Goal: Feedback & Contribution: Submit feedback/report problem

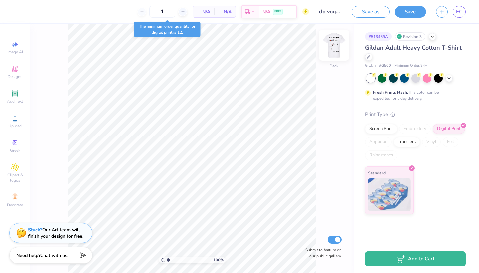
click at [327, 50] on img at bounding box center [333, 45] width 27 height 27
click at [326, 48] on div at bounding box center [333, 45] width 31 height 31
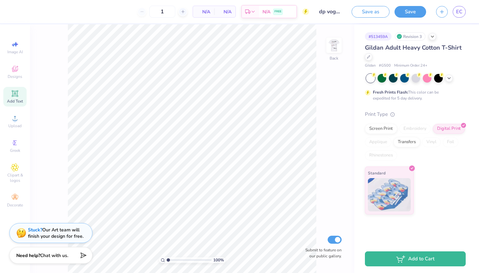
click at [14, 95] on icon at bounding box center [14, 93] width 5 height 5
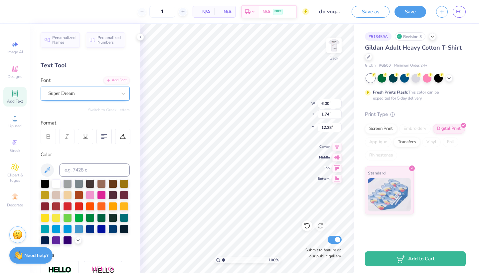
type textarea "ZETA"
click at [97, 98] on div "Super Dream" at bounding box center [83, 93] width 70 height 10
type input "v"
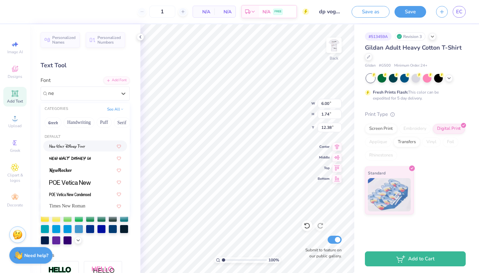
type input "n"
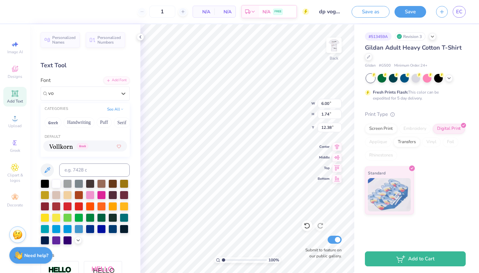
click at [66, 147] on img at bounding box center [61, 146] width 24 height 5
type input "vo"
click at [48, 183] on div at bounding box center [45, 182] width 9 height 9
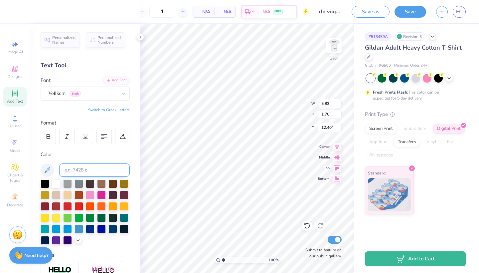
type input "2.97"
type input "0.87"
type input "13.23"
type input "3.00"
click at [338, 147] on icon at bounding box center [337, 146] width 4 height 6
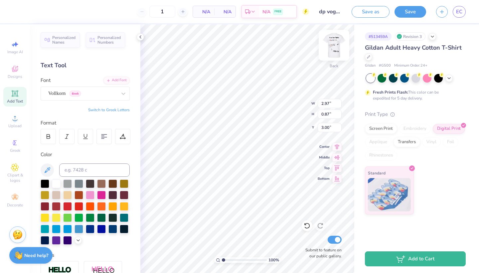
type input "3.61"
type input "3.31"
click at [341, 52] on img at bounding box center [333, 45] width 27 height 27
click at [176, 11] on div "1" at bounding box center [162, 12] width 50 height 12
click at [175, 11] on div "1" at bounding box center [162, 12] width 50 height 12
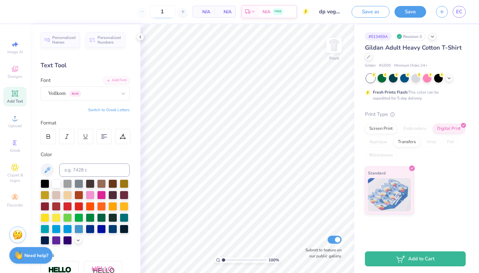
click at [170, 11] on input "1" at bounding box center [162, 12] width 26 height 12
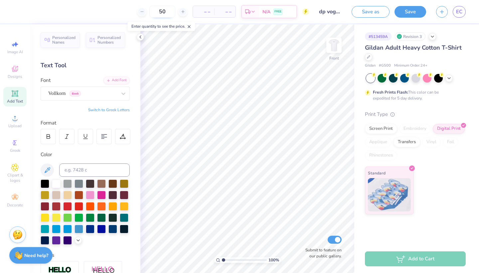
type input "50"
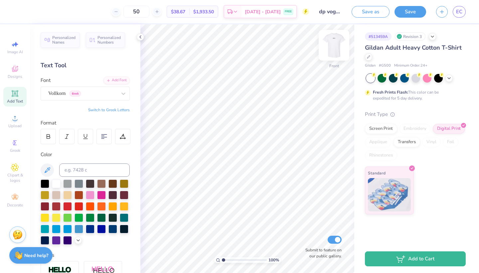
click at [338, 43] on img at bounding box center [333, 45] width 27 height 27
click at [328, 45] on img at bounding box center [333, 45] width 27 height 27
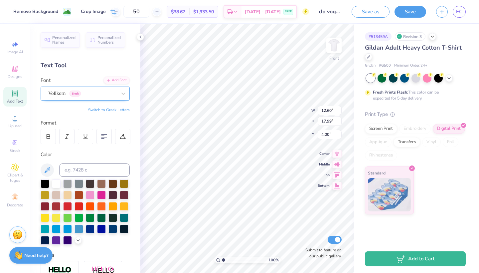
click at [80, 92] on span "Greek" at bounding box center [74, 93] width 11 height 6
type input "v"
click at [336, 51] on img at bounding box center [333, 45] width 27 height 27
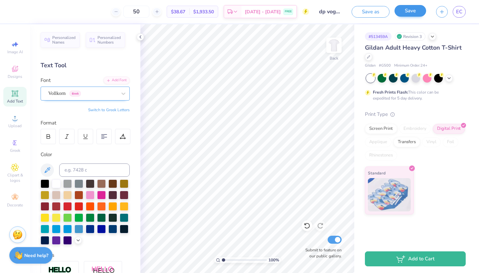
click at [416, 8] on button "Save" at bounding box center [410, 11] width 32 height 12
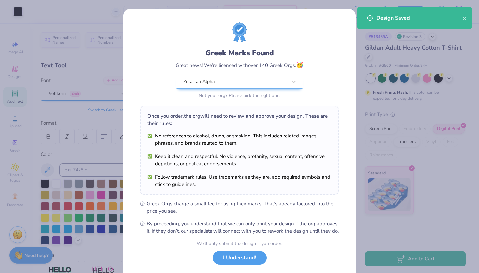
click at [232, 257] on div "We’ll only submit the design if you order. I Understand! No Greek marks in your…" at bounding box center [239, 261] width 86 height 42
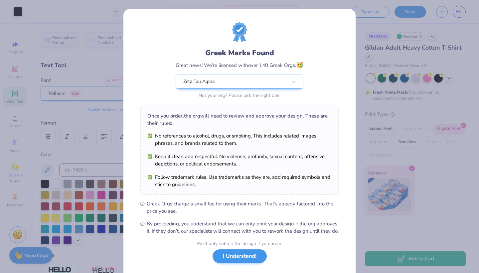
click at [230, 263] on button "I Understand!" at bounding box center [239, 256] width 54 height 14
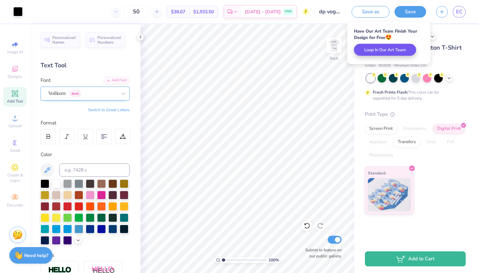
click at [378, 52] on button "Loop In Our Art Team" at bounding box center [385, 50] width 62 height 12
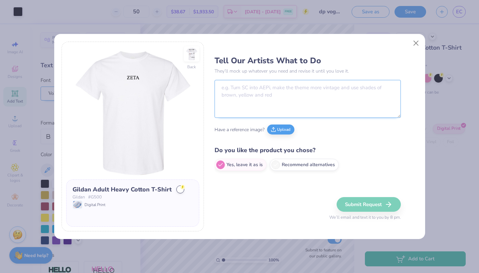
click at [261, 101] on textarea at bounding box center [307, 99] width 186 height 38
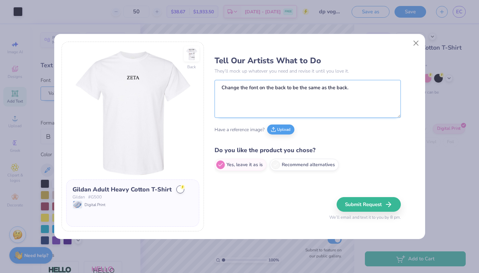
drag, startPoint x: 284, startPoint y: 88, endPoint x: 276, endPoint y: 88, distance: 8.3
click at [276, 88] on textarea "Change the font on the back to be the same as the back." at bounding box center [307, 99] width 186 height 38
click at [386, 83] on textarea "Change the font on the front to be the same as the back." at bounding box center [307, 99] width 186 height 38
click at [371, 90] on textarea "Change the font on the front to be the same as the back." at bounding box center [307, 99] width 186 height 38
type textarea "Change the font on the front to be the same as the back. Make this 3 colors so …"
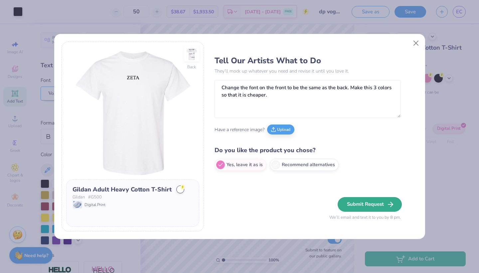
click at [384, 204] on button "Submit Request" at bounding box center [369, 204] width 64 height 15
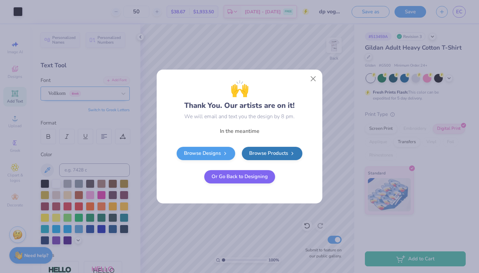
click at [261, 175] on button "Or Go Back to Designing" at bounding box center [239, 176] width 71 height 13
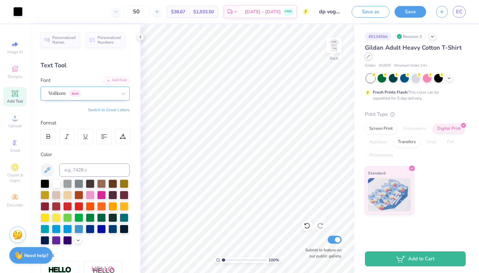
click at [368, 56] on icon at bounding box center [368, 56] width 3 height 3
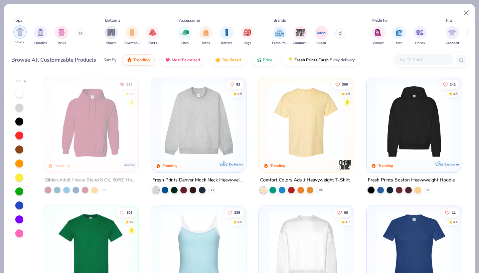
click at [22, 36] on div "filter for Shirts" at bounding box center [19, 31] width 13 height 13
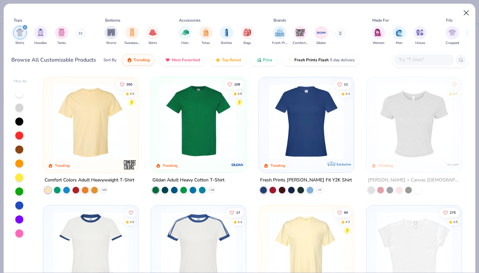
click at [472, 13] on button "Close" at bounding box center [466, 13] width 13 height 13
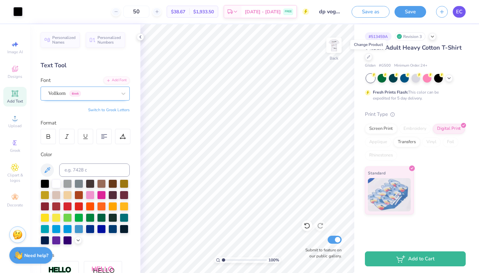
click at [462, 12] on link "EC" at bounding box center [458, 12] width 13 height 12
